Goal: Task Accomplishment & Management: Manage account settings

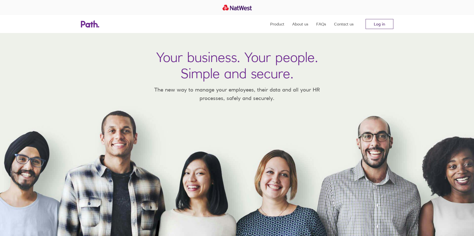
click at [371, 24] on link "Log in" at bounding box center [380, 24] width 28 height 10
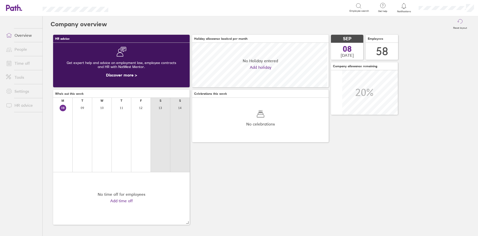
scroll to position [45, 137]
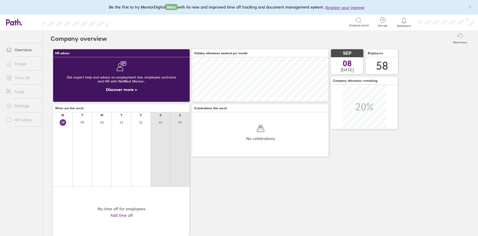
drag, startPoint x: 182, startPoint y: 35, endPoint x: 186, endPoint y: 44, distance: 9.2
click at [185, 40] on div "Reset layout" at bounding box center [288, 39] width 363 height 16
click at [21, 77] on link "Time off" at bounding box center [22, 78] width 40 height 10
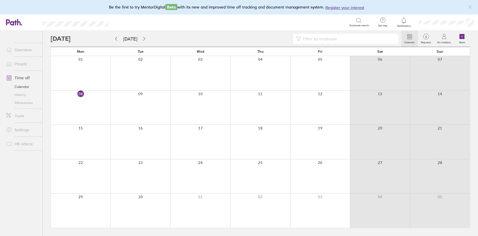
drag, startPoint x: 59, startPoint y: 43, endPoint x: 84, endPoint y: 94, distance: 57.2
click at [59, 43] on div at bounding box center [226, 39] width 351 height 10
click at [319, 40] on input at bounding box center [348, 39] width 94 height 10
click at [264, 36] on div at bounding box center [226, 39] width 351 height 10
click at [144, 38] on icon "button" at bounding box center [144, 39] width 4 height 4
